Goal: Communication & Community: Answer question/provide support

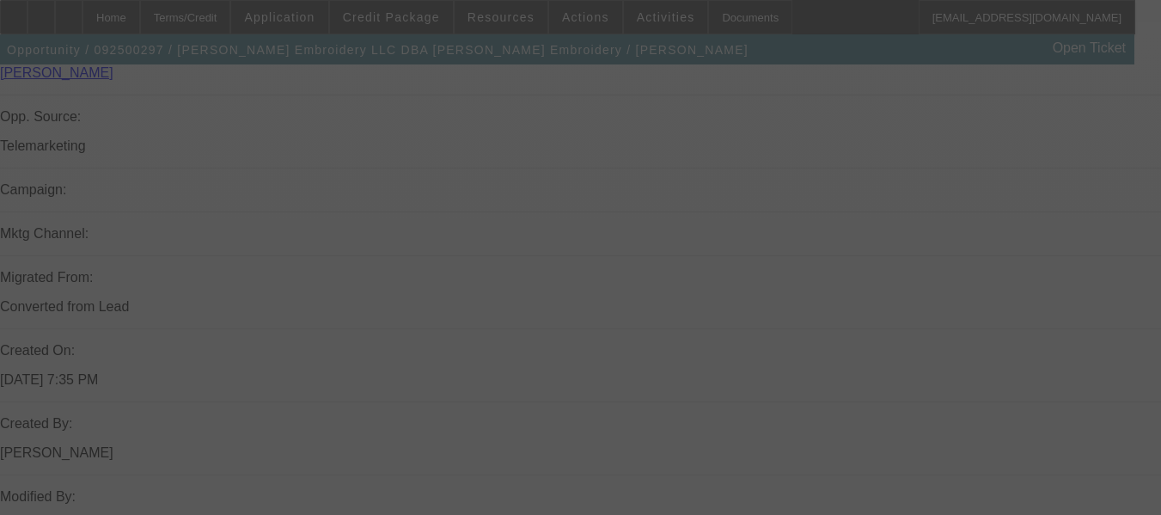
scroll to position [1047, 0]
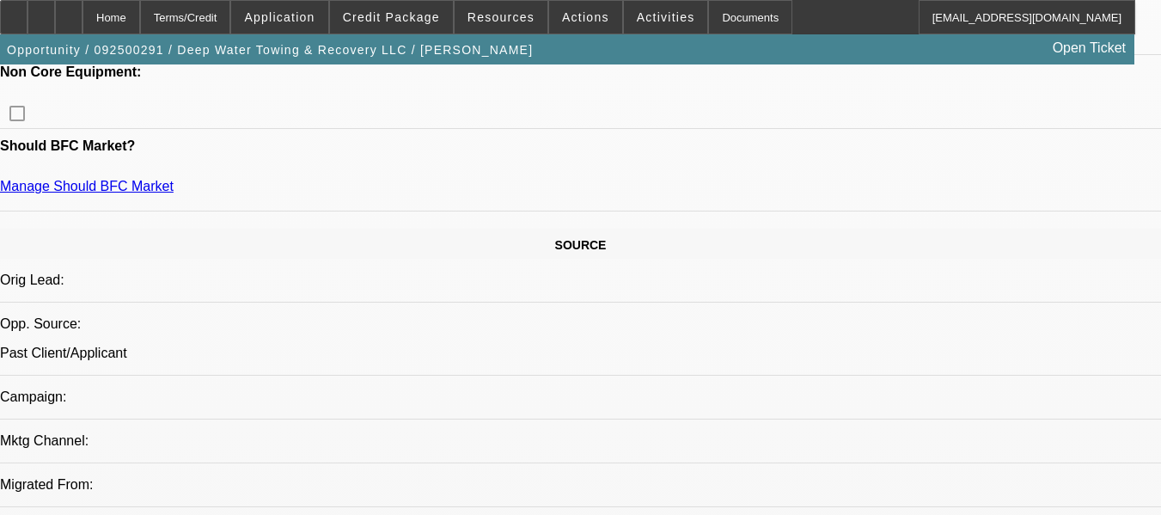
select select "0"
select select "2"
select select "0.1"
select select "4"
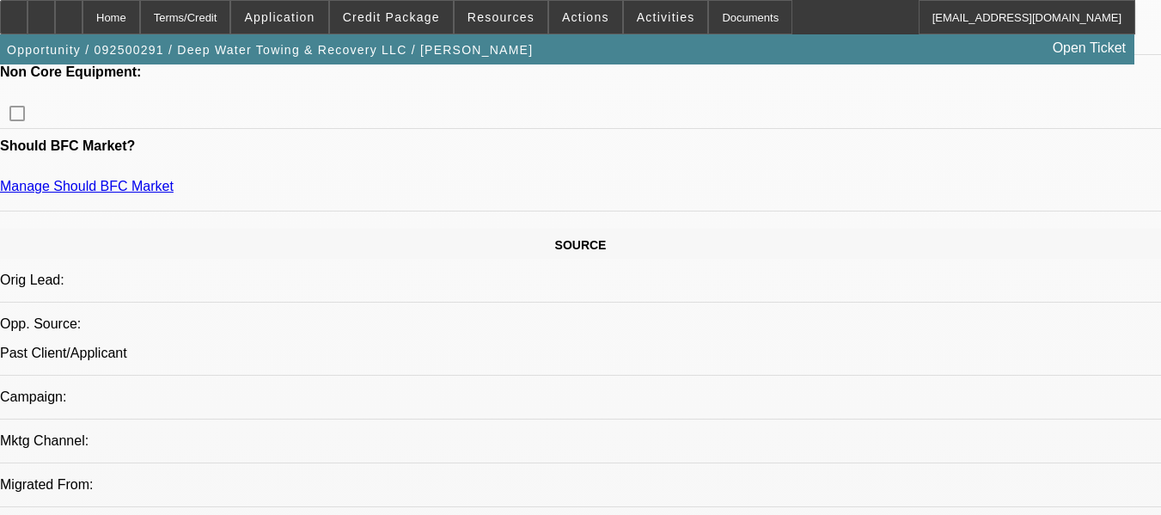
select select "0"
select select "2"
select select "0.1"
select select "4"
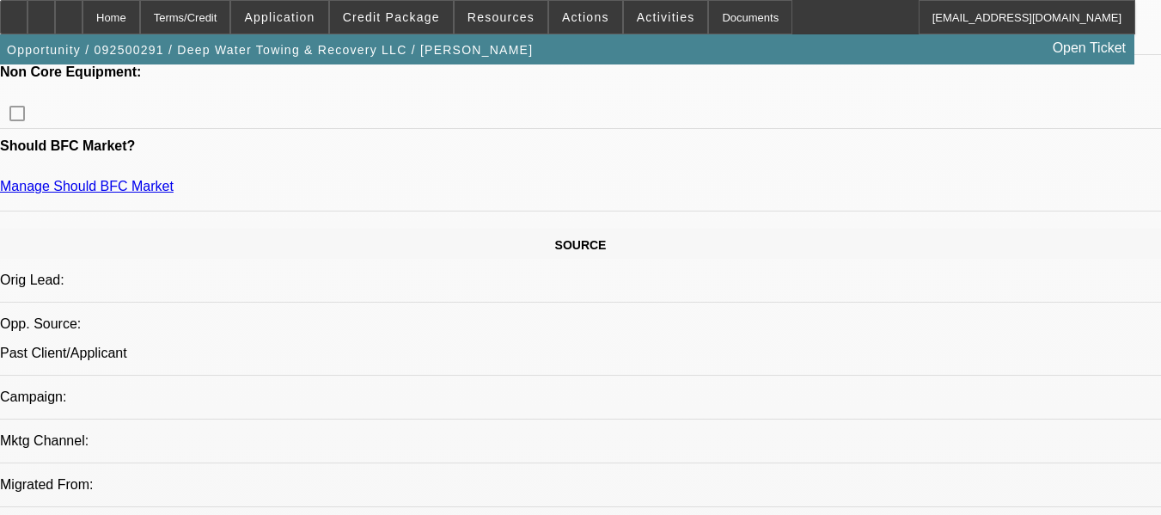
select select "0"
select select "2"
select select "0.1"
select select "4"
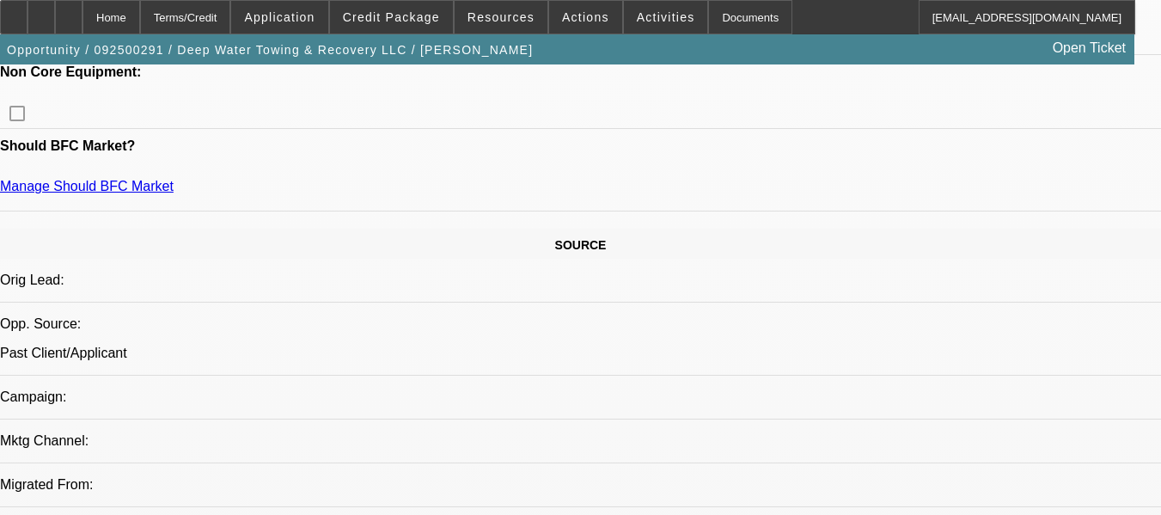
select select "0"
select select "2"
select select "0.1"
select select "4"
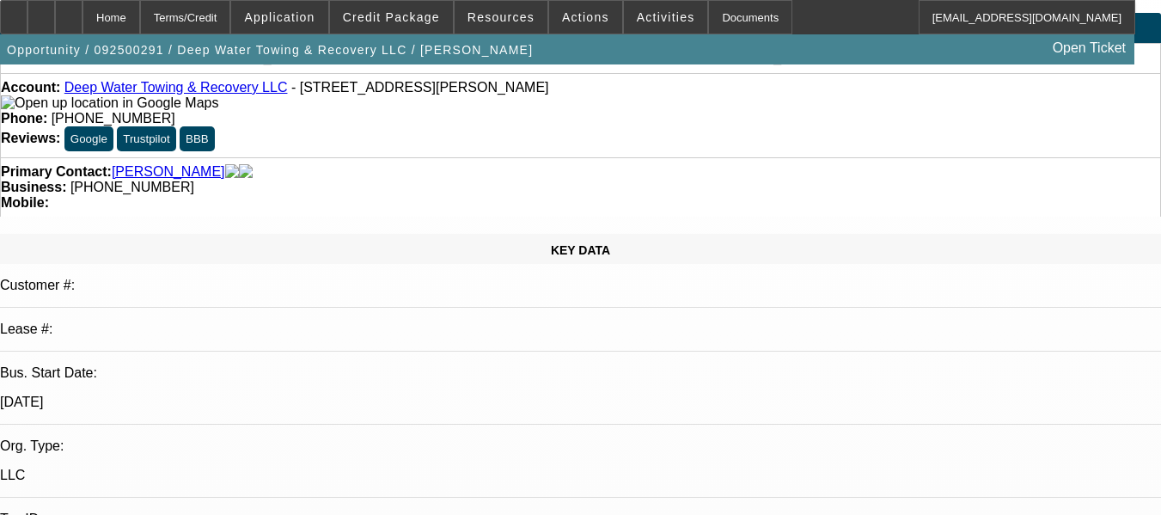
scroll to position [0, 0]
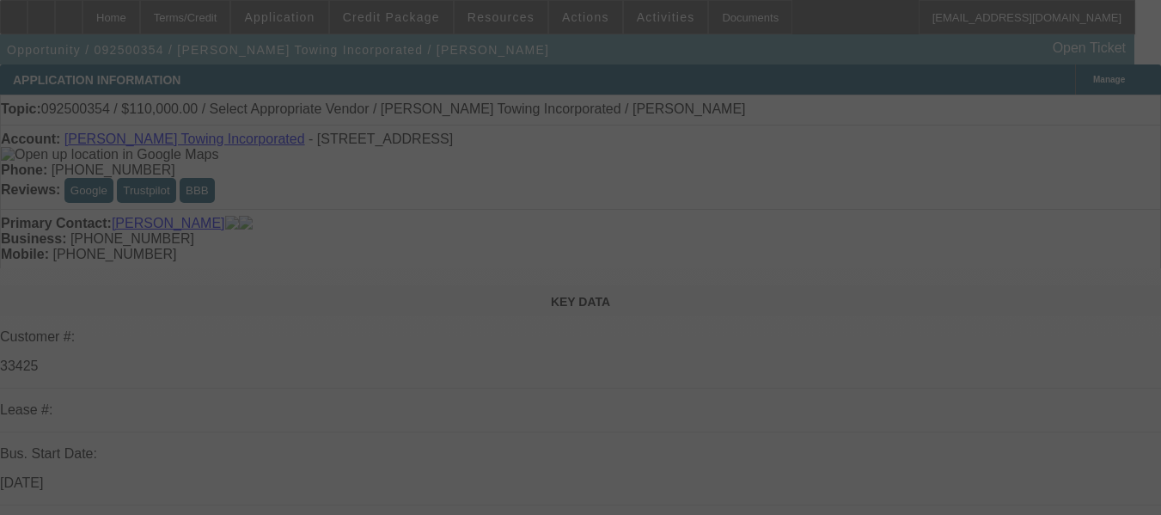
select select "0"
select select "2"
select select "0"
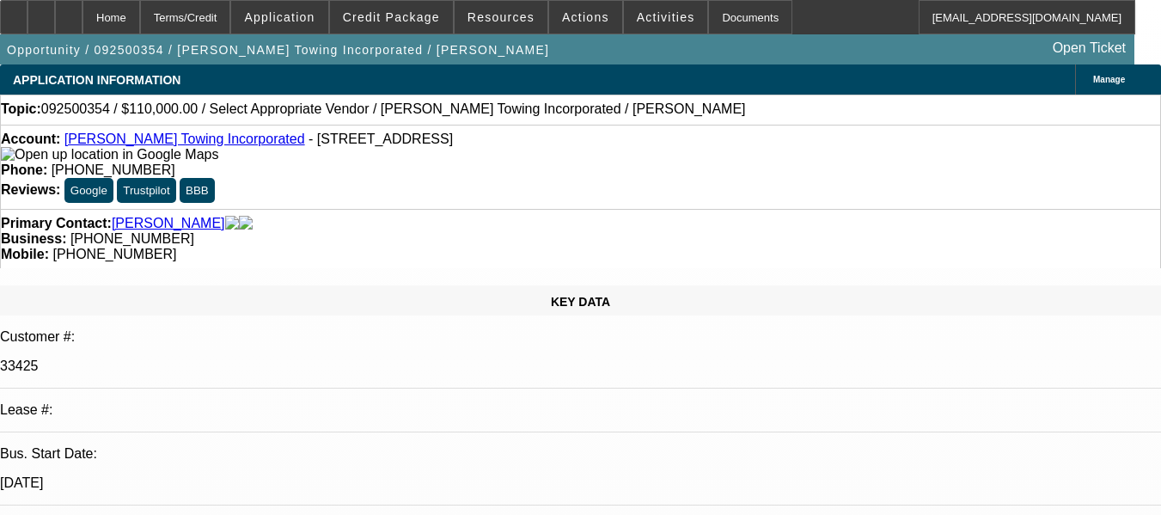
select select "1"
select select "2"
select select "6"
radio input "true"
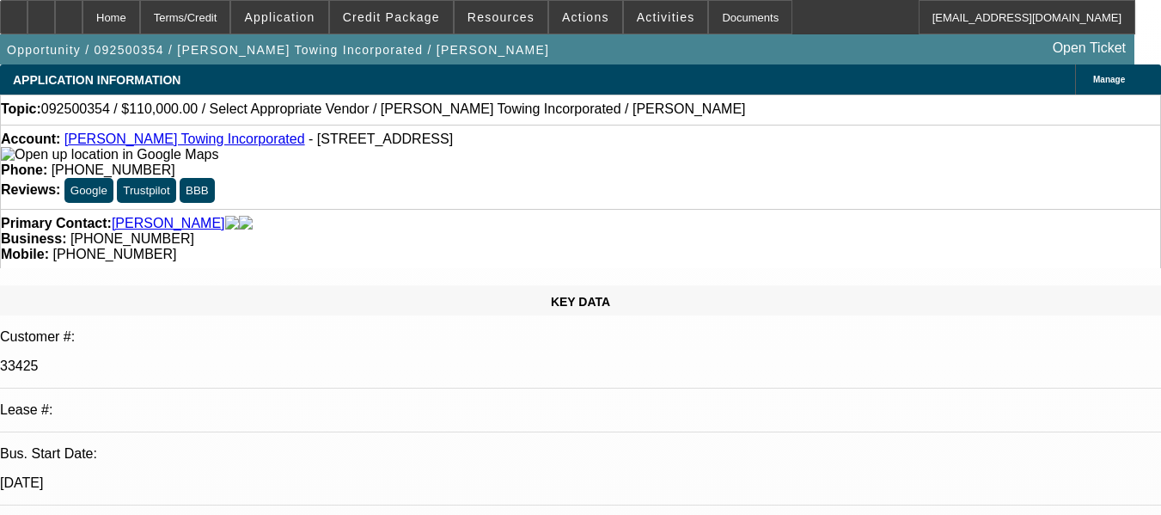
type textarea "DISC5 ON GOING ACH, GPS IS ACTIVE ON THIS UNIT. NO ISSUES SO FAR."
radio input "false"
radio input "true"
